Goal: Transaction & Acquisition: Purchase product/service

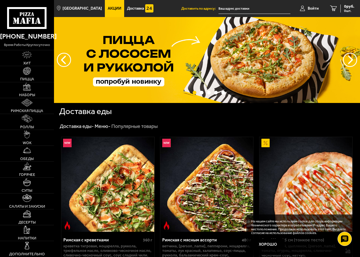
click at [105, 5] on link "Акции" at bounding box center [114, 8] width 19 height 17
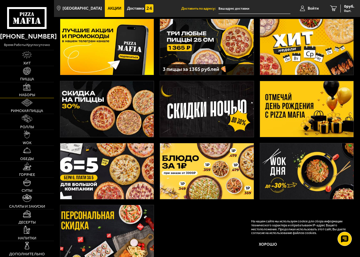
scroll to position [30, 0]
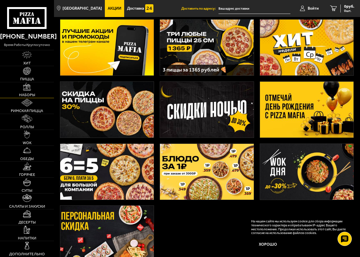
click at [27, 90] on img at bounding box center [27, 87] width 8 height 8
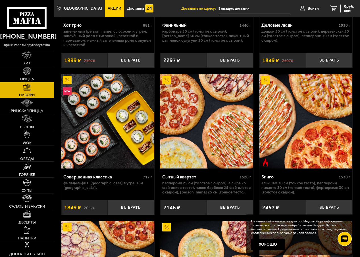
scroll to position [1025, 0]
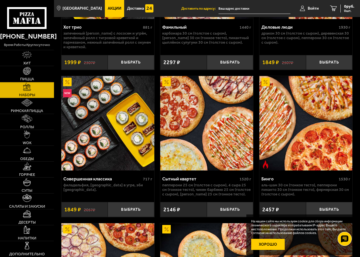
click at [281, 245] on button "Хорошо" at bounding box center [268, 244] width 34 height 11
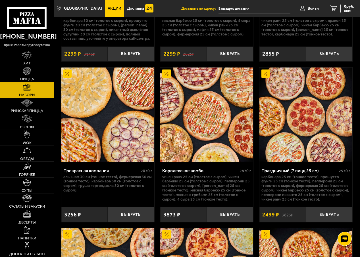
scroll to position [1337, 0]
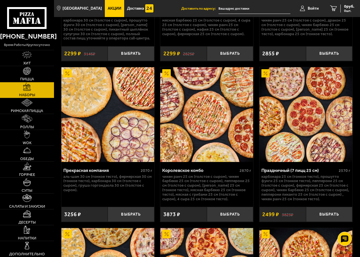
click at [287, 162] on img at bounding box center [305, 114] width 93 height 95
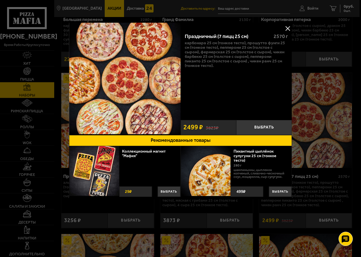
click at [289, 26] on button at bounding box center [288, 28] width 9 height 9
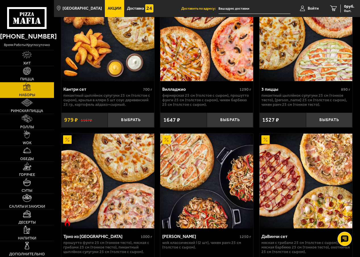
scroll to position [186, 0]
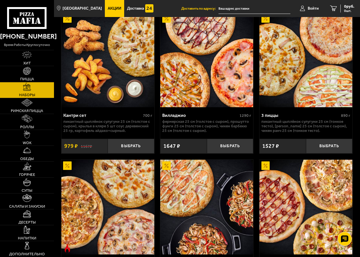
click at [233, 9] on input "text" at bounding box center [254, 8] width 72 height 11
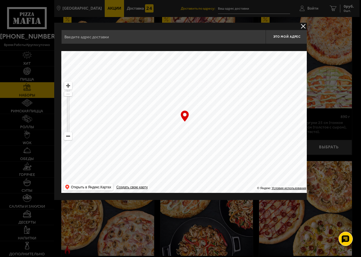
drag, startPoint x: 213, startPoint y: 104, endPoint x: 229, endPoint y: 201, distance: 97.9
click at [229, 200] on div "Это мой адрес Найдите адрес перетащив карту … © Яндекс Условия использования От…" at bounding box center [180, 111] width 253 height 177
drag, startPoint x: 200, startPoint y: 135, endPoint x: 192, endPoint y: 168, distance: 33.3
click at [192, 167] on ymaps at bounding box center [184, 122] width 247 height 142
drag, startPoint x: 211, startPoint y: 130, endPoint x: 187, endPoint y: 176, distance: 52.0
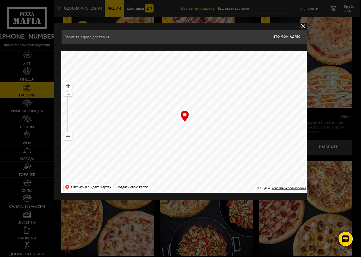
click at [187, 174] on ymaps at bounding box center [184, 122] width 247 height 142
drag, startPoint x: 206, startPoint y: 150, endPoint x: 172, endPoint y: 172, distance: 39.9
click at [172, 171] on ymaps at bounding box center [184, 122] width 247 height 142
click at [70, 138] on ymaps at bounding box center [67, 136] width 7 height 7
drag, startPoint x: 177, startPoint y: 131, endPoint x: 98, endPoint y: 215, distance: 115.5
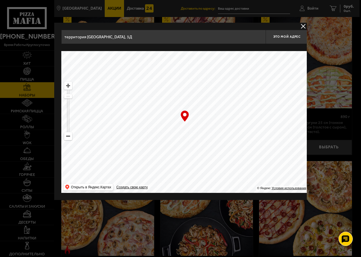
drag, startPoint x: 163, startPoint y: 147, endPoint x: 172, endPoint y: 137, distance: 13.1
click at [172, 137] on ymaps at bounding box center [184, 122] width 247 height 142
click at [187, 131] on ymaps at bounding box center [184, 122] width 247 height 142
click at [68, 84] on ymaps at bounding box center [67, 85] width 7 height 7
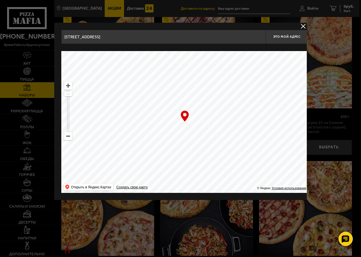
drag, startPoint x: 157, startPoint y: 128, endPoint x: 181, endPoint y: 125, distance: 23.8
click at [181, 125] on ymaps at bounding box center [184, 122] width 247 height 142
drag, startPoint x: 173, startPoint y: 128, endPoint x: 169, endPoint y: 123, distance: 6.4
click at [169, 123] on ymaps at bounding box center [184, 122] width 247 height 142
drag, startPoint x: 142, startPoint y: 141, endPoint x: 139, endPoint y: 147, distance: 6.6
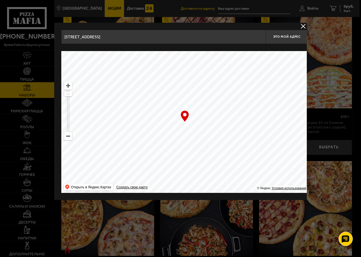
click at [139, 147] on ymaps at bounding box center [184, 122] width 247 height 142
type input "[STREET_ADDRESS]"
click at [280, 33] on button "Это мой адрес" at bounding box center [287, 37] width 43 height 14
type input "[STREET_ADDRESS]"
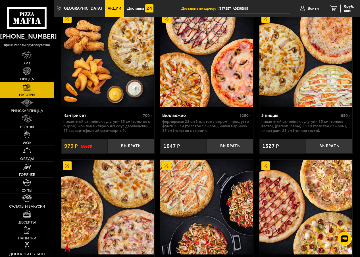
click at [21, 126] on span "Роллы" at bounding box center [27, 127] width 14 height 4
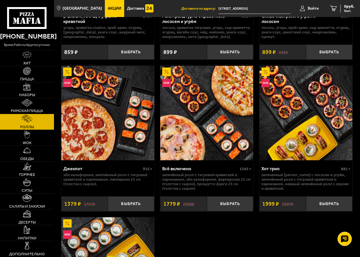
scroll to position [710, 0]
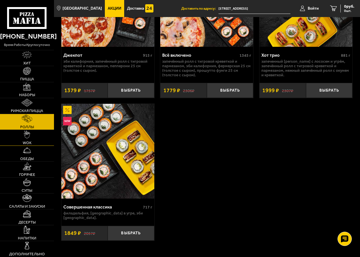
click at [30, 143] on span "WOK" at bounding box center [27, 143] width 9 height 4
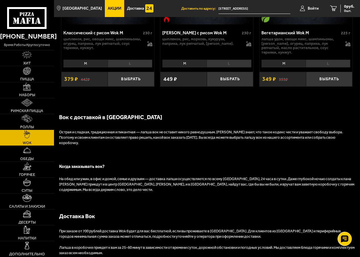
scroll to position [757, 0]
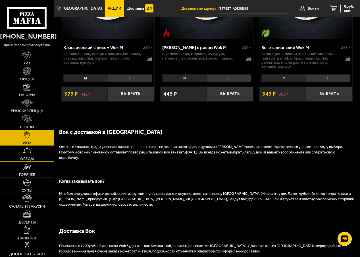
click at [26, 155] on link "Обеды" at bounding box center [27, 154] width 54 height 16
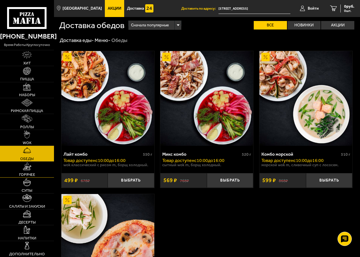
click at [27, 171] on link "Горячее" at bounding box center [27, 170] width 54 height 16
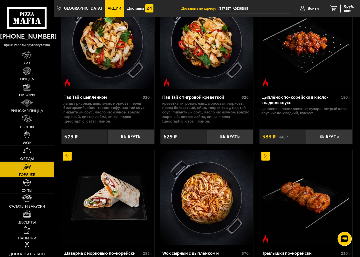
scroll to position [85, 0]
